Goal: Find specific page/section: Find specific page/section

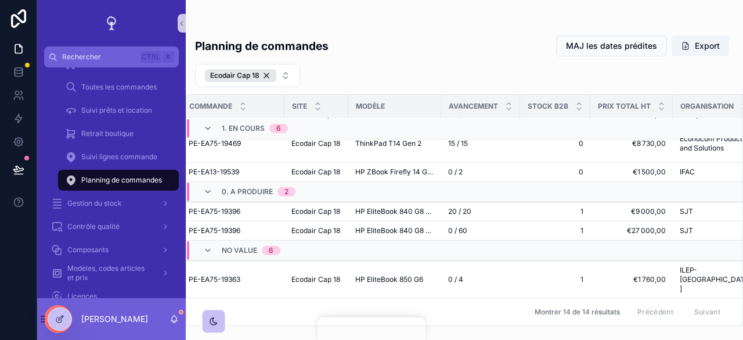
scroll to position [0, 12]
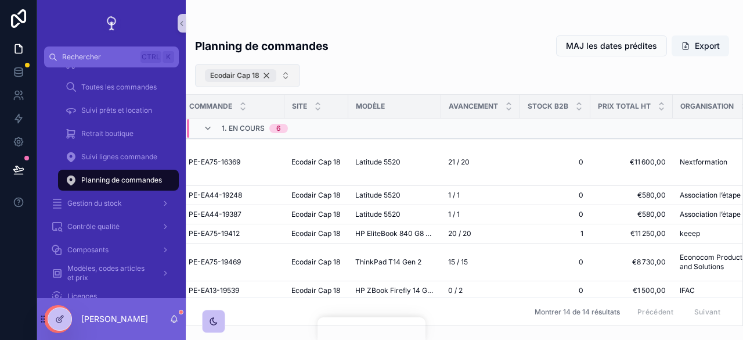
click at [268, 74] on div "Ecodair Cap 18" at bounding box center [240, 75] width 71 height 13
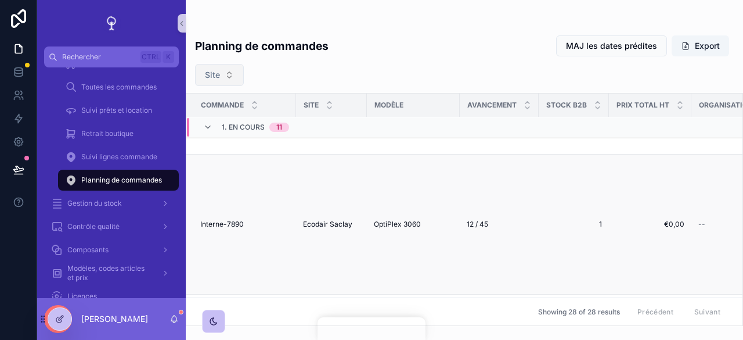
scroll to position [50, 0]
click at [225, 80] on button "Site" at bounding box center [219, 75] width 49 height 22
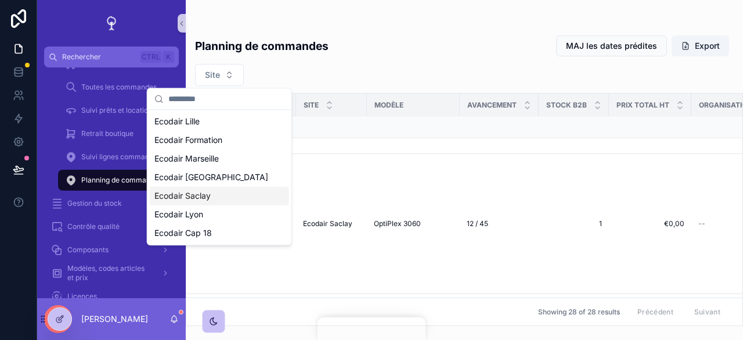
click at [202, 192] on span "Ecodair Saclay" at bounding box center [182, 196] width 56 height 12
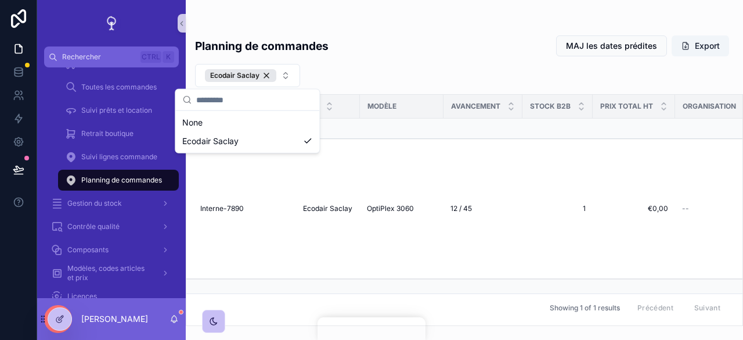
click at [448, 47] on div "Planning de commandes MAJ les dates prédites Export" at bounding box center [464, 46] width 539 height 22
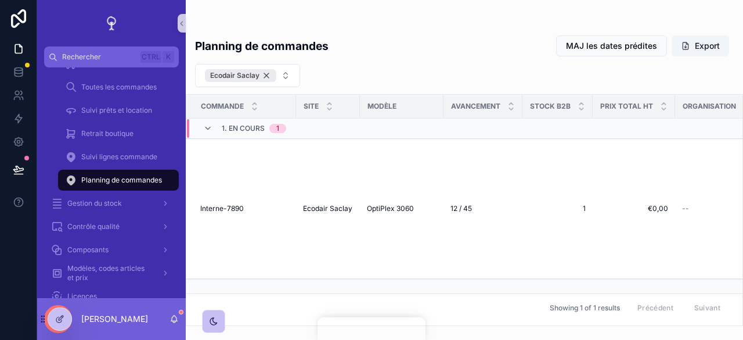
click at [267, 75] on div "Ecodair Saclay" at bounding box center [240, 75] width 71 height 13
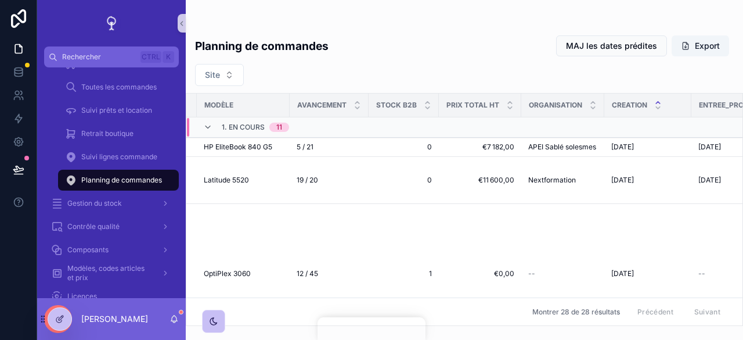
scroll to position [0, 319]
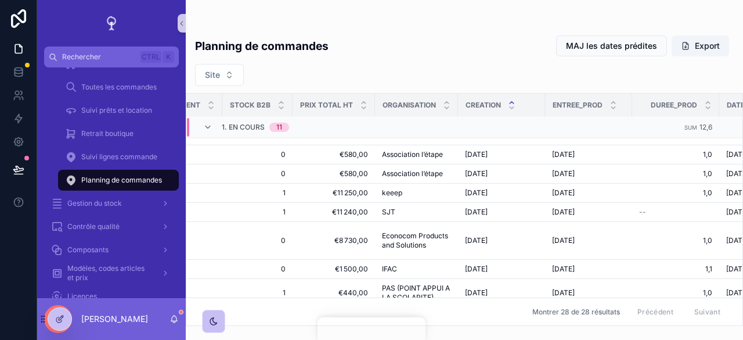
drag, startPoint x: 495, startPoint y: 315, endPoint x: 306, endPoint y: 313, distance: 188.7
click at [306, 313] on div "Montrer 28 de 28 résultats Précédent Suivant" at bounding box center [464, 311] width 556 height 28
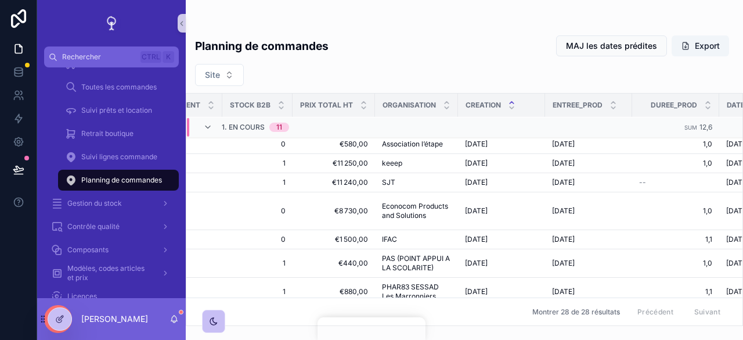
scroll to position [228, 0]
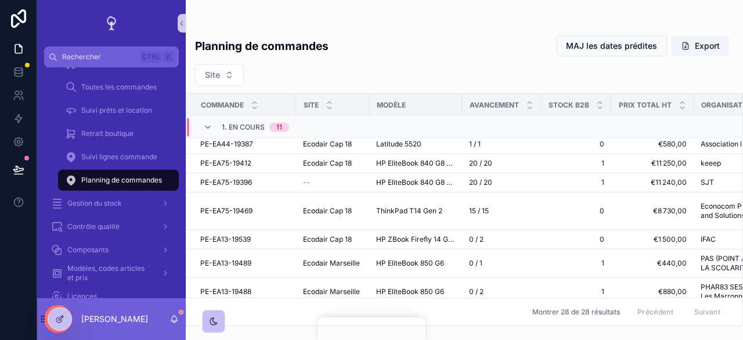
click at [742, 120] on div "Commande Site Modèle Avancement Stock B2B Prix total HT Organisation Creation E…" at bounding box center [464, 209] width 557 height 233
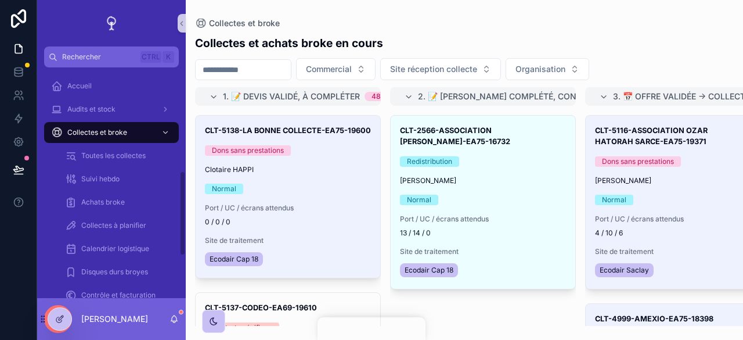
scroll to position [280, 0]
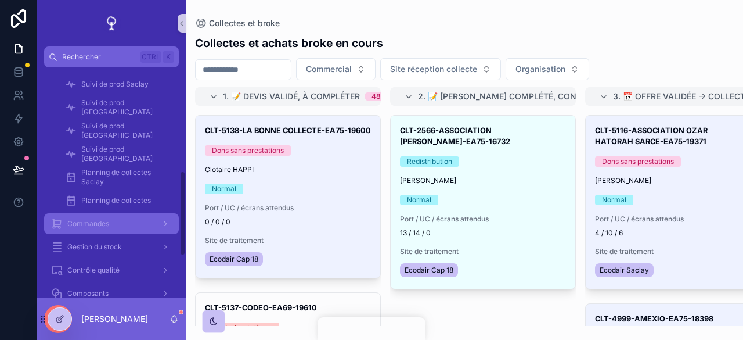
click at [102, 223] on span "Commandes" at bounding box center [88, 223] width 42 height 9
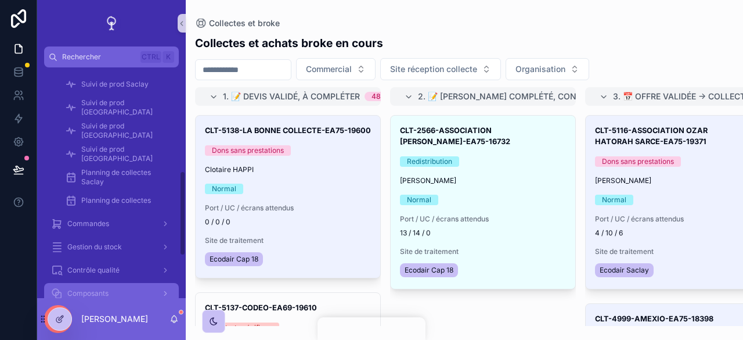
click at [146, 284] on div "Composants" at bounding box center [111, 293] width 121 height 19
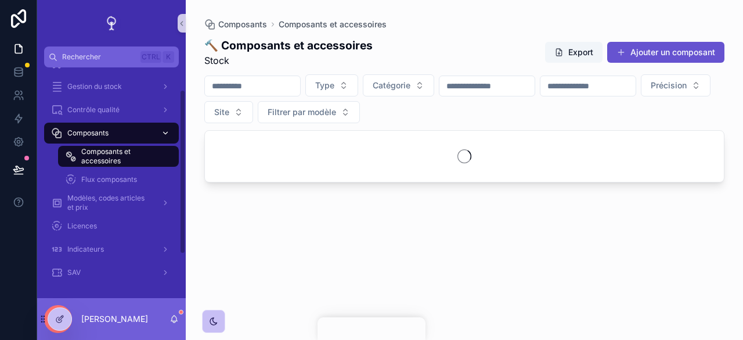
scroll to position [31, 0]
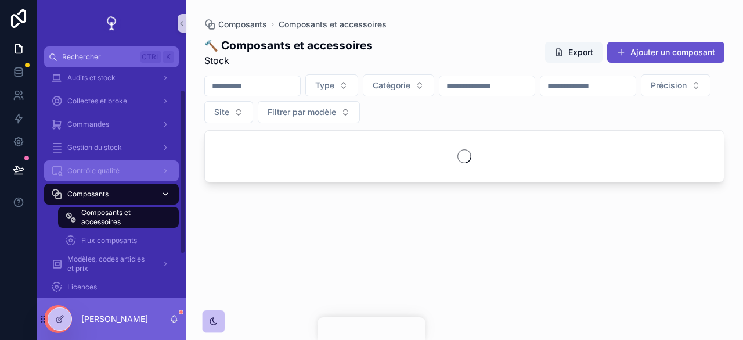
click at [146, 171] on div "Contrôle qualité" at bounding box center [111, 170] width 121 height 19
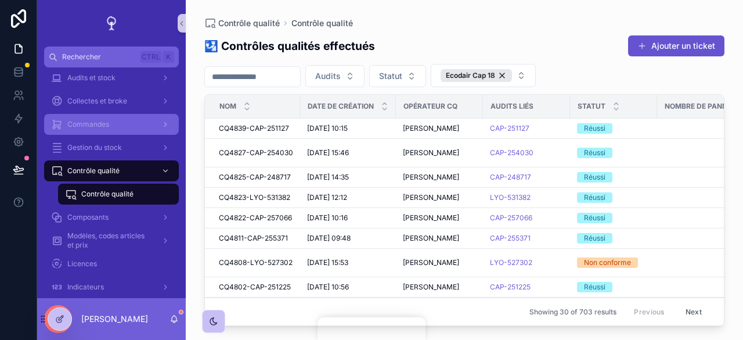
click at [122, 127] on div "Commandes" at bounding box center [111, 124] width 121 height 19
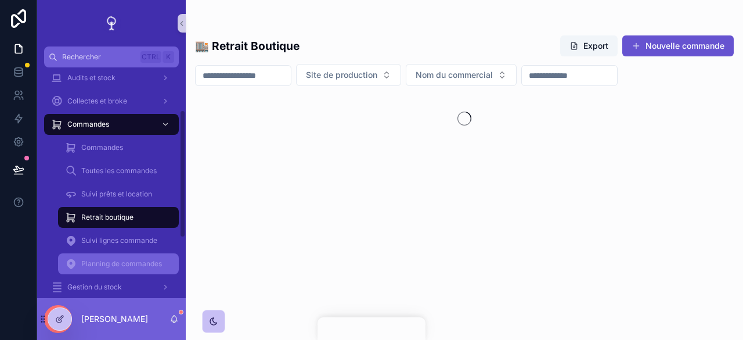
scroll to position [77, 0]
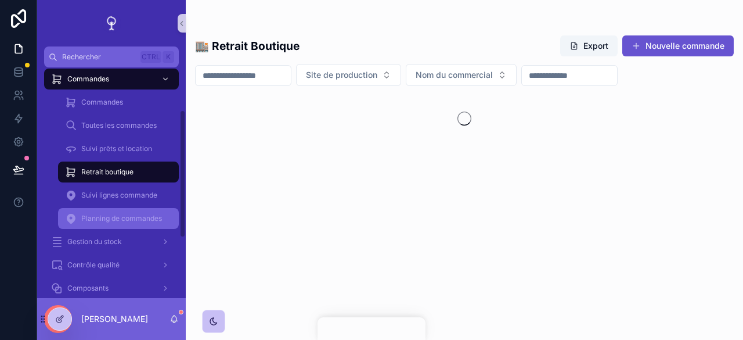
click at [107, 217] on div "Commandes Toutes les commandes Suivi prêts et location Retrait boutique Suivi l…" at bounding box center [111, 160] width 149 height 139
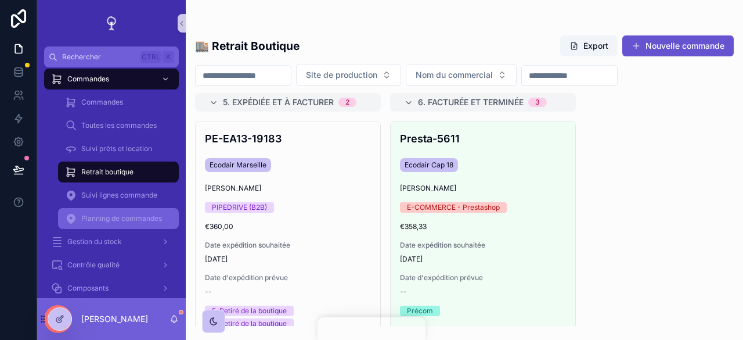
click at [135, 214] on span "Planning de commandes" at bounding box center [121, 218] width 81 height 9
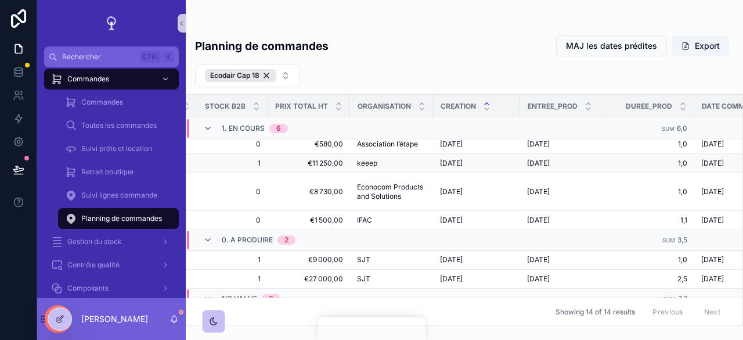
scroll to position [70, 334]
